Goal: Task Accomplishment & Management: Use online tool/utility

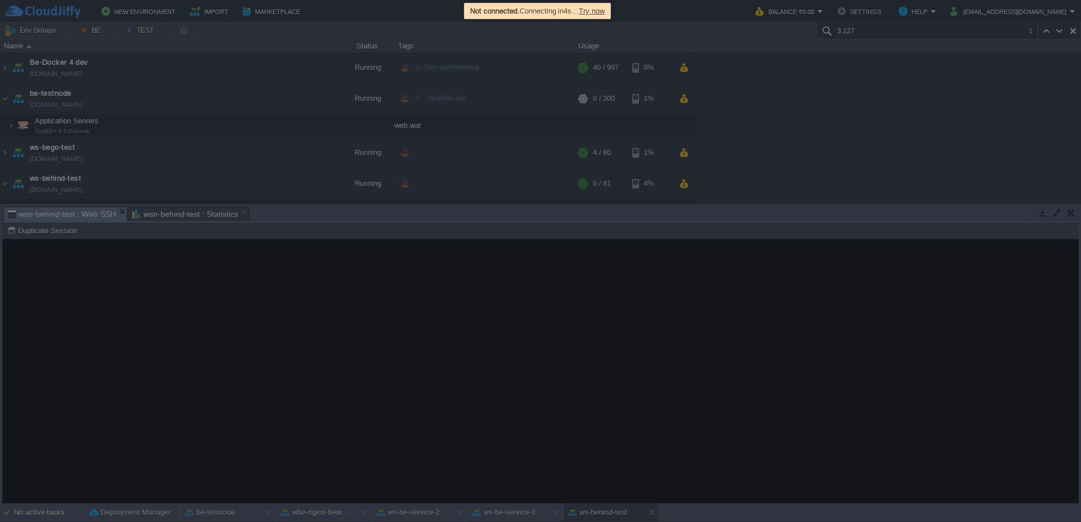
click at [607, 13] on div "Not connected. Connecting in 4s … Try now" at bounding box center [537, 11] width 140 height 13
click at [605, 11] on span "Try now" at bounding box center [592, 11] width 26 height 8
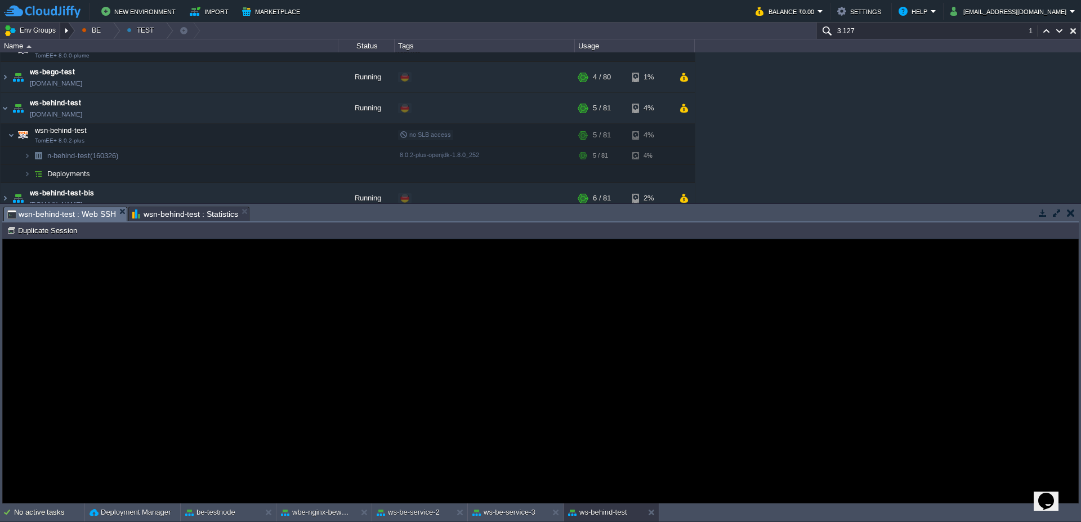
click at [68, 33] on div at bounding box center [67, 31] width 15 height 16
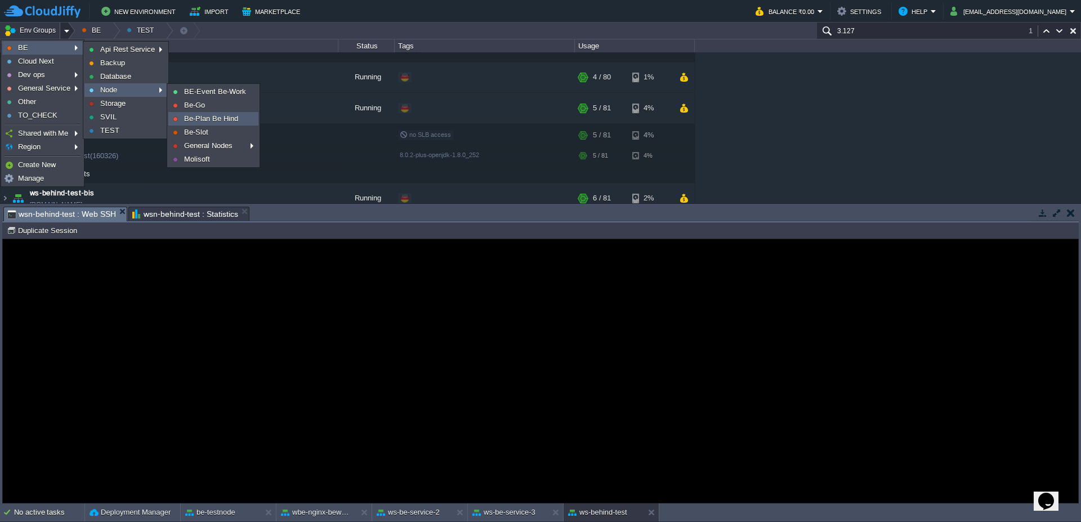
click at [227, 122] on span "Be-Plan Be Hind" at bounding box center [211, 118] width 54 height 8
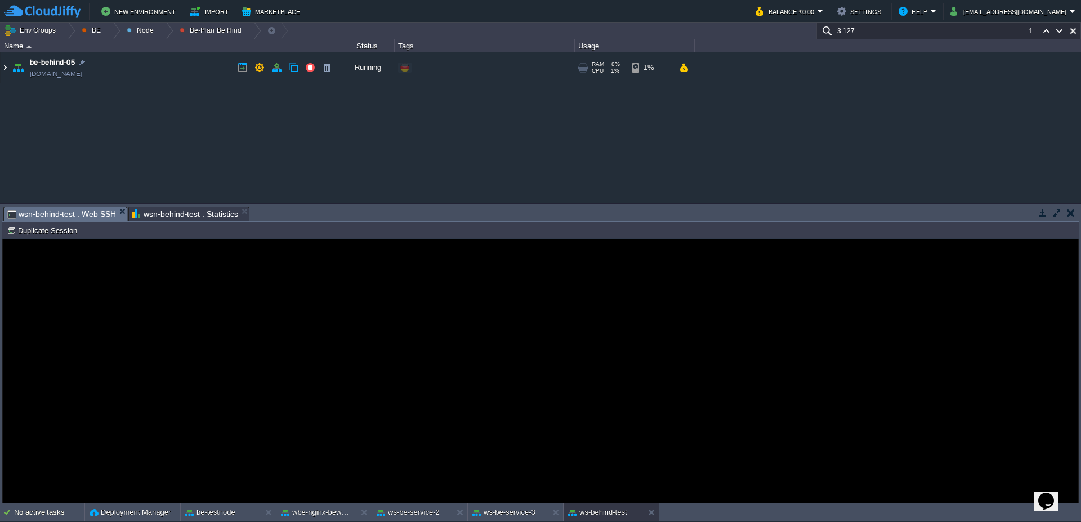
click at [1, 70] on img at bounding box center [5, 67] width 9 height 30
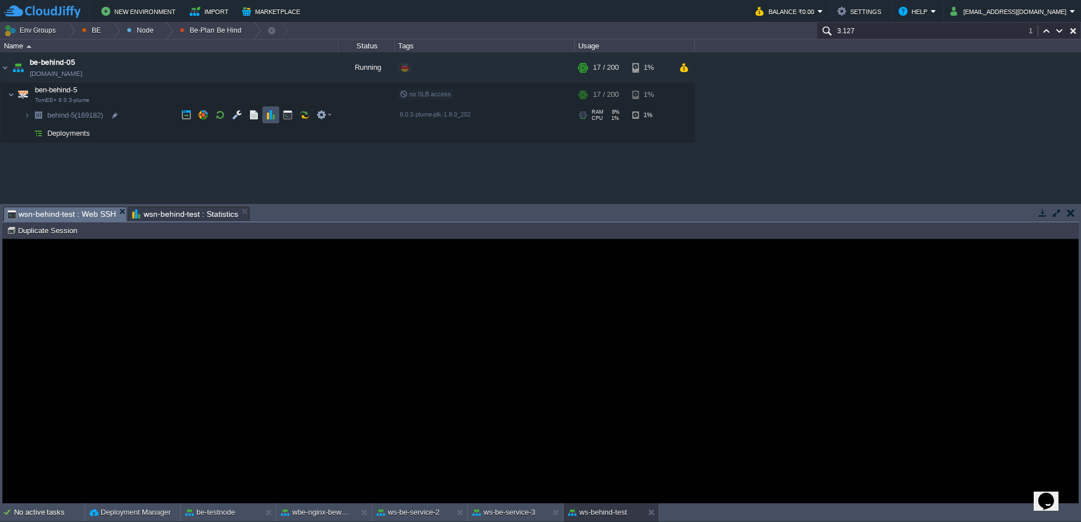
click at [272, 115] on button "button" at bounding box center [271, 115] width 10 height 10
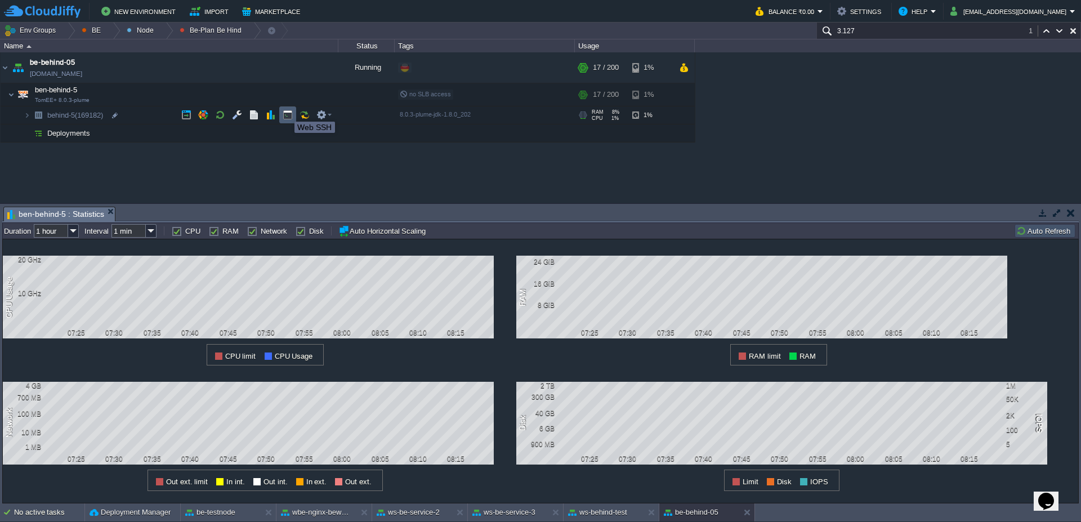
click at [286, 111] on button "button" at bounding box center [288, 115] width 10 height 10
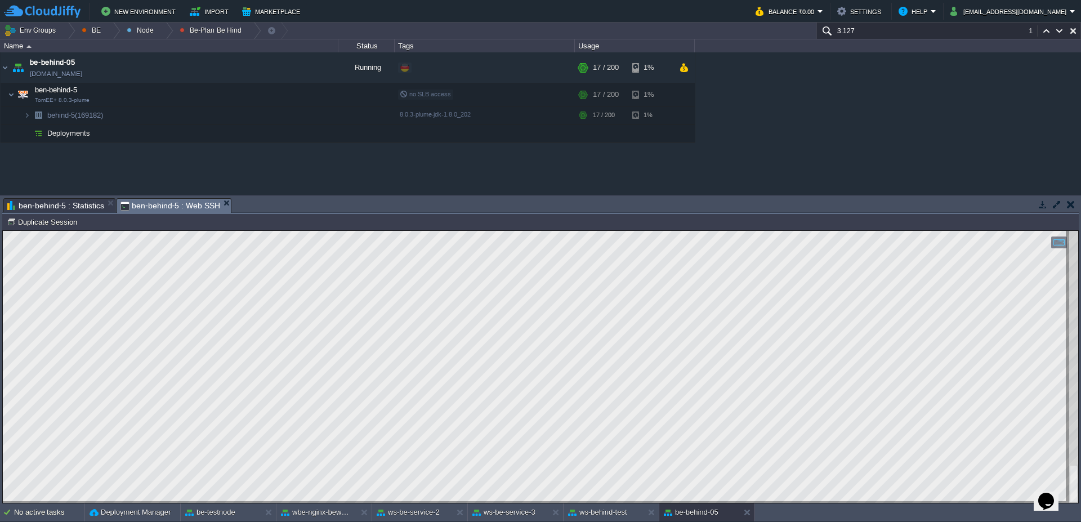
scroll to position [17, 763]
type textarea "SELECT COUNT( DISTINCT [DOMAIN_NAME]) FROM st_ddt t1 WHERE 1=1 AND ( ( [DOMAIN_…"
click at [401, 513] on button "ws-be-service-2" at bounding box center [408, 512] width 63 height 11
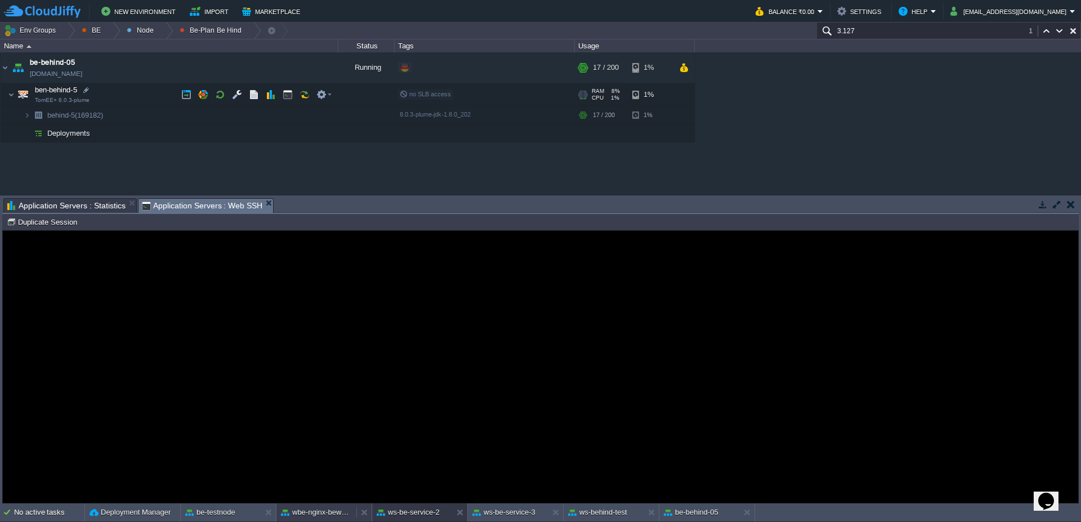
click at [306, 513] on button "wbe-nginx-beworld" at bounding box center [316, 512] width 71 height 11
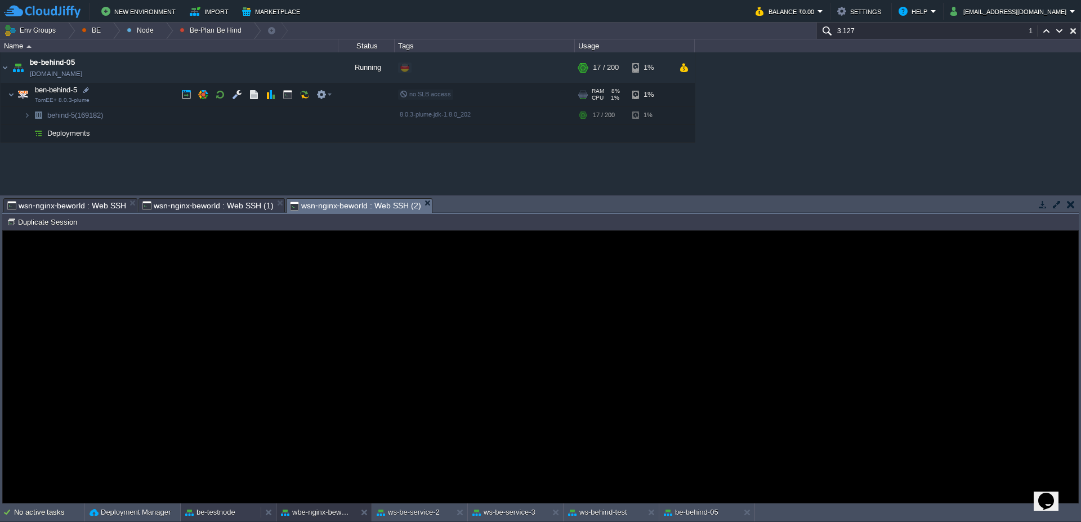
click at [227, 513] on button "be-testnode" at bounding box center [210, 512] width 50 height 11
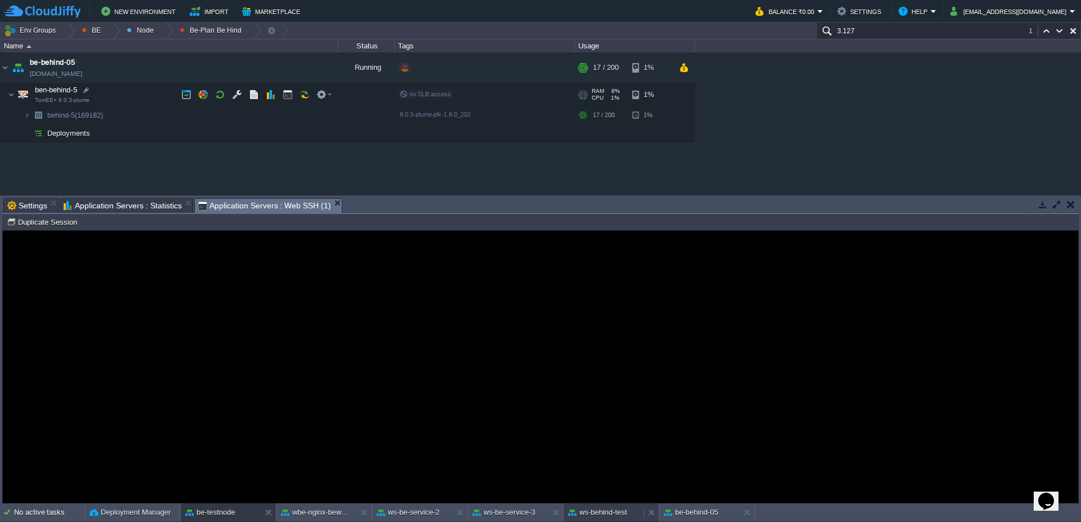
click at [581, 507] on button "ws-behind-test" at bounding box center [597, 512] width 59 height 11
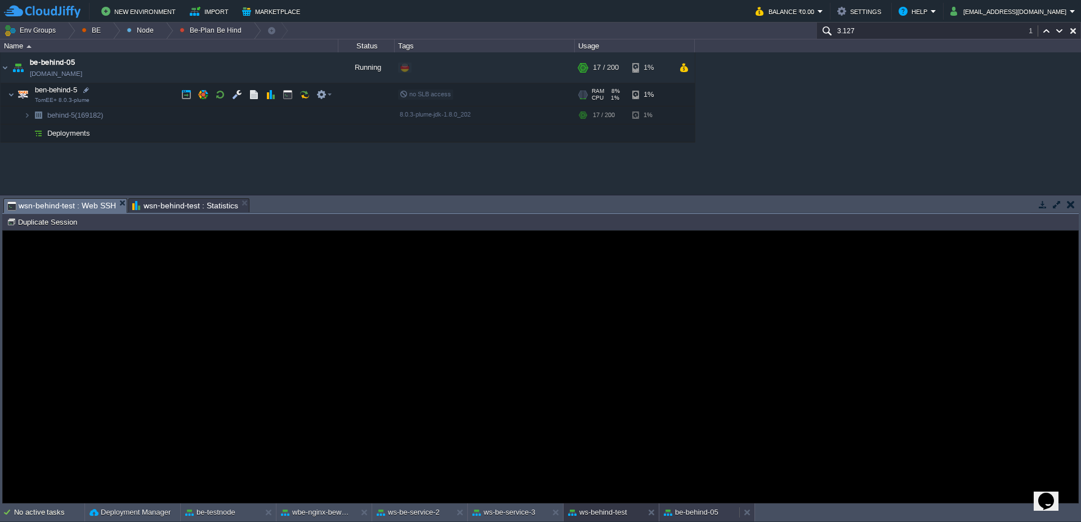
click at [719, 512] on div "be-behind-05" at bounding box center [699, 512] width 80 height 18
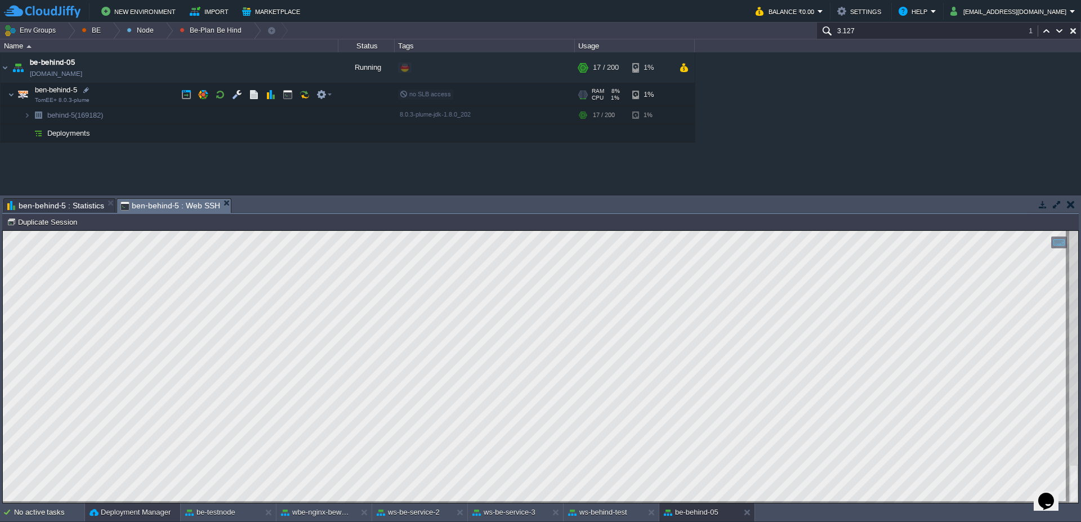
drag, startPoint x: 154, startPoint y: 512, endPoint x: 178, endPoint y: 477, distance: 42.3
click at [160, 506] on div "Deployment Manager" at bounding box center [132, 512] width 95 height 18
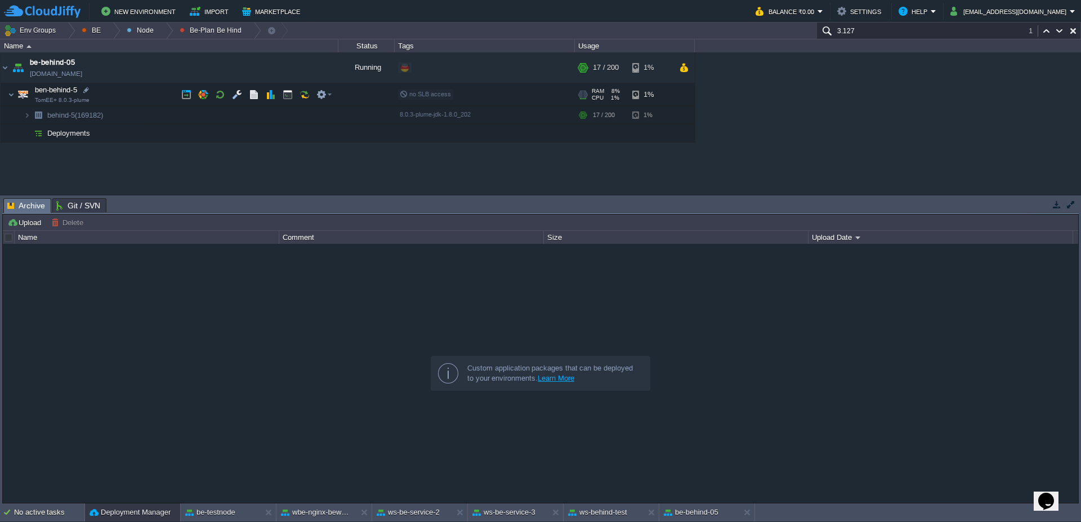
drag, startPoint x: 178, startPoint y: 477, endPoint x: 297, endPoint y: 117, distance: 379.9
click at [296, 132] on body "New Environment Import Marketplace Bonus ₹0.00 Upgrade Account Balance ₹0.00 Se…" at bounding box center [540, 261] width 1081 height 522
click at [206, 513] on button "be-testnode" at bounding box center [210, 512] width 50 height 11
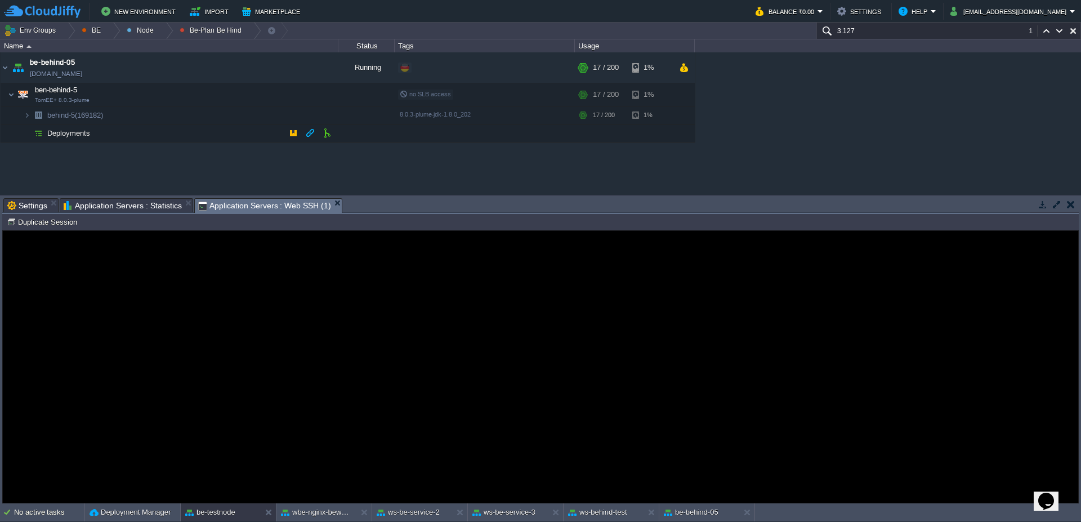
click at [132, 270] on guac-modal "Error An error has occurred and this action cannot be completed. If the problem…" at bounding box center [540, 367] width 1075 height 272
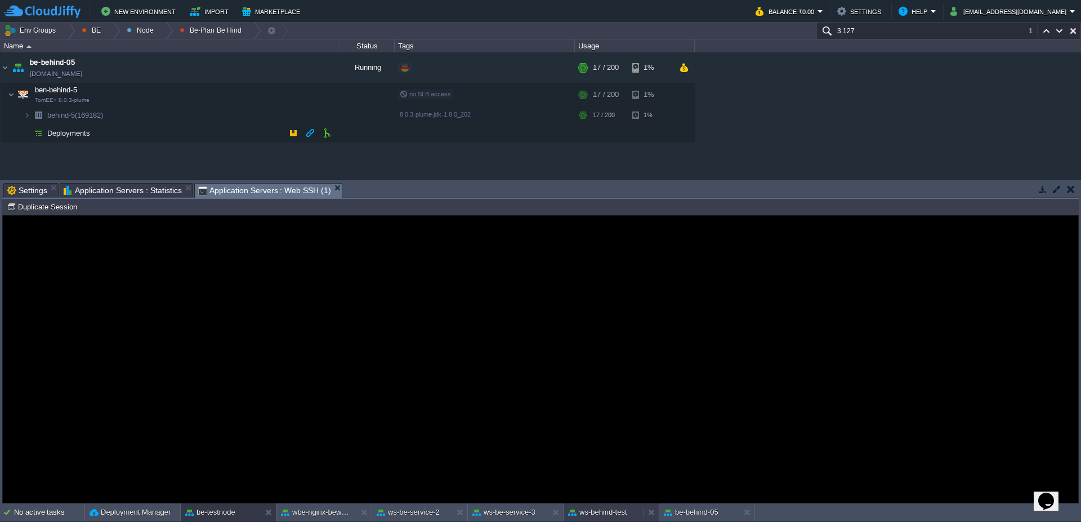
click at [604, 517] on button "ws-behind-test" at bounding box center [597, 512] width 59 height 11
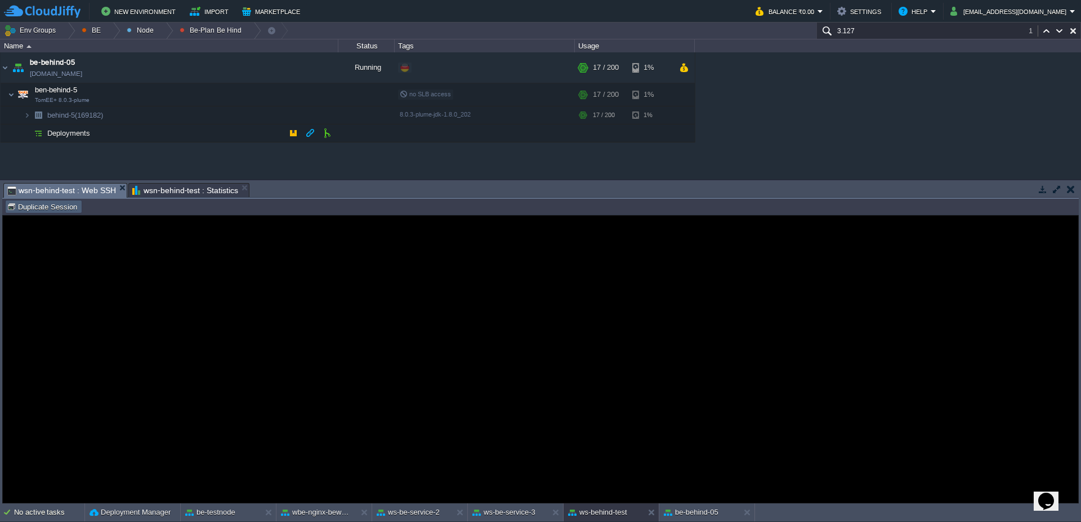
click at [66, 210] on button "Duplicate Session" at bounding box center [44, 207] width 74 height 10
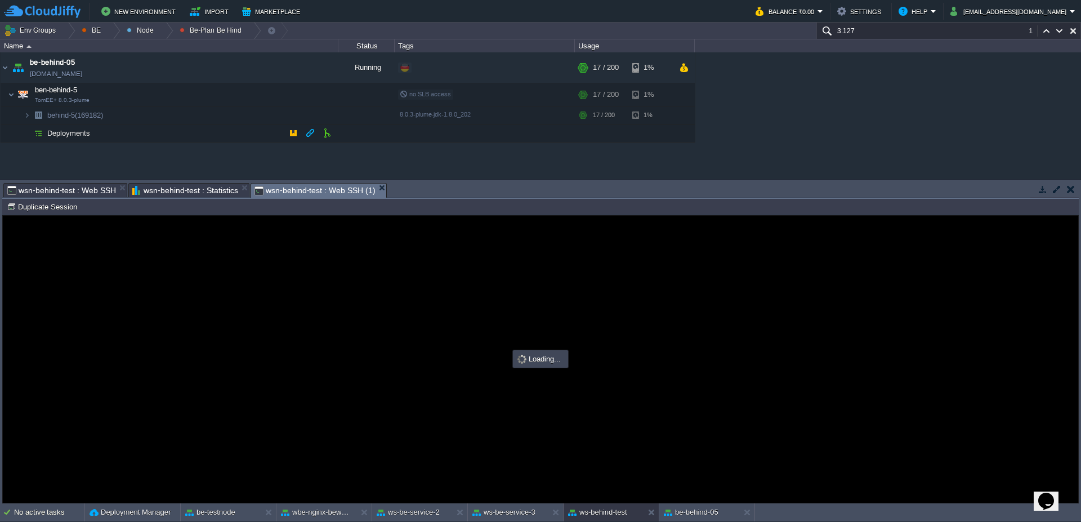
scroll to position [0, 0]
